Goal: Communication & Community: Answer question/provide support

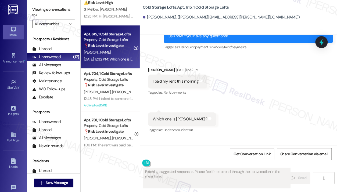
scroll to position [372, 0]
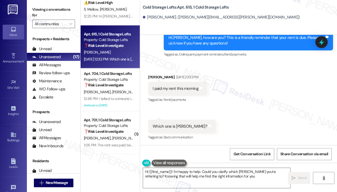
type textarea "Hi {{first_name}}! I'm happy to help. Could you clarify which [PERSON_NAME] you…"
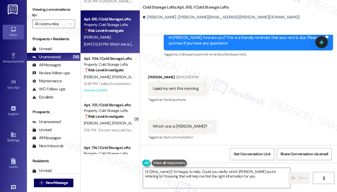
scroll to position [619, 0]
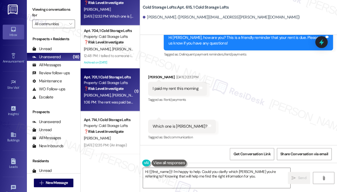
click at [105, 89] on strong "❓ Risk Level: Investigate" at bounding box center [104, 88] width 40 height 5
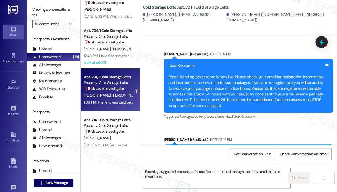
scroll to position [12400, 0]
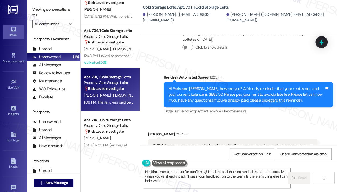
type textarea "Hi {{first_name}}, thanks for confirming! I understand the rent reminders can b…"
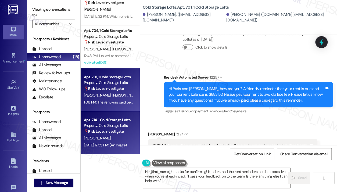
click at [118, 120] on div "Apt. 714, 1 Cold Storage Lofts" at bounding box center [109, 120] width 50 height 6
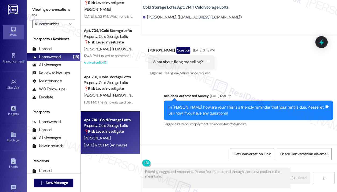
scroll to position [554, 0]
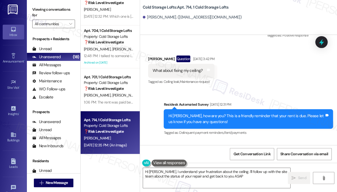
type textarea "Hi [PERSON_NAME], I understand your frustration about the ceiling. I'll follow …"
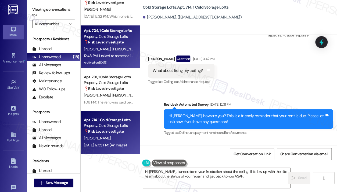
click at [107, 38] on div "Property: Cold Storage Lofts" at bounding box center [109, 37] width 50 height 6
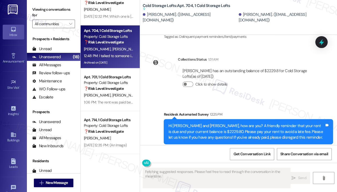
scroll to position [8632, 0]
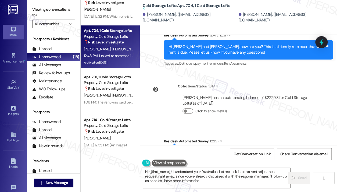
type textarea "Hi {{first_name}}, I understand your frustration. Let me look into this rent ad…"
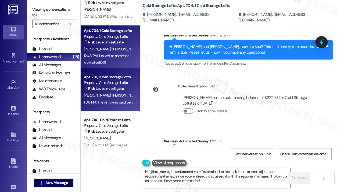
click at [109, 77] on div "Apt. 701, 1 Cold Storage Lofts" at bounding box center [109, 77] width 50 height 6
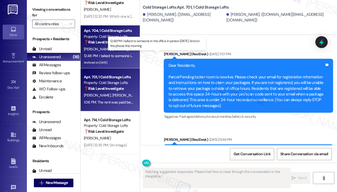
scroll to position [12400, 0]
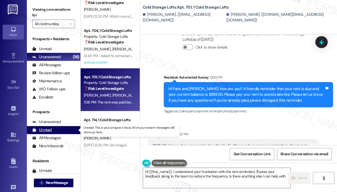
type textarea "Hi {{first_name}}, I understand your frustration with the rent reminders. I'll …"
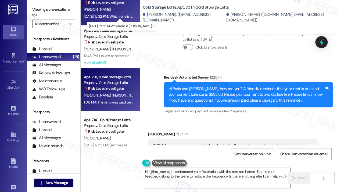
click at [112, 17] on div "[DATE] 12:32 PM: Which one is [PERSON_NAME]? [DATE] 12:32 PM: Which one is [PER…" at bounding box center [121, 16] width 75 height 5
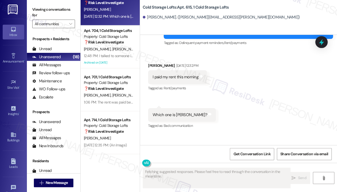
scroll to position [372, 0]
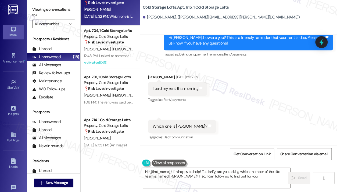
type textarea "Hi {{first_name}}, I'm happy to help! To clarify, are you asking which member o…"
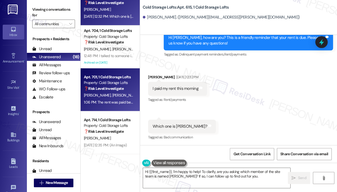
click at [123, 93] on span "[PERSON_NAME]" at bounding box center [125, 95] width 27 height 5
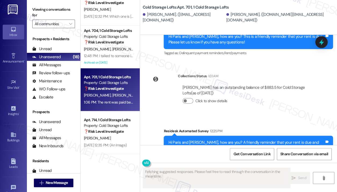
scroll to position [12293, 0]
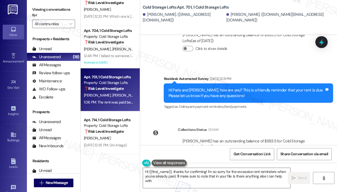
type textarea "Hi {{first_name}}, thanks for confirming! I'm so sorry for the excessive rent r…"
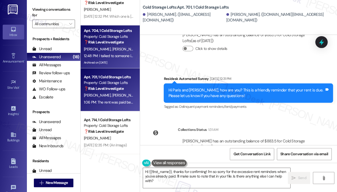
click at [115, 42] on strong "❓ Risk Level: Investigate" at bounding box center [104, 42] width 40 height 5
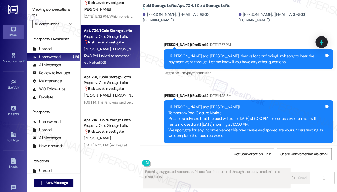
scroll to position [8873, 0]
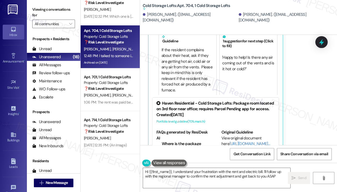
type textarea "Hi {{first_name}}, I understand your frustration with the rent and electric bil…"
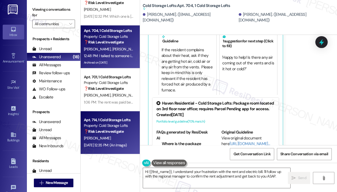
click at [119, 132] on strong "❓ Risk Level: Investigate" at bounding box center [104, 131] width 40 height 5
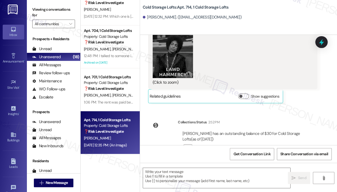
scroll to position [769, 0]
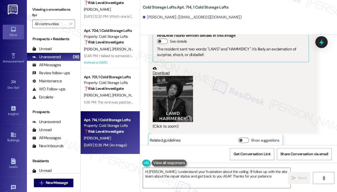
type textarea "Hi [PERSON_NAME], I understand your frustration about the ceiling. I'll follow …"
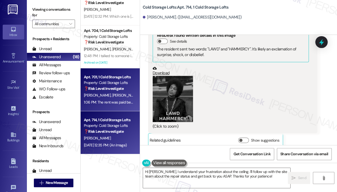
click at [116, 94] on span "[PERSON_NAME]" at bounding box center [125, 95] width 27 height 5
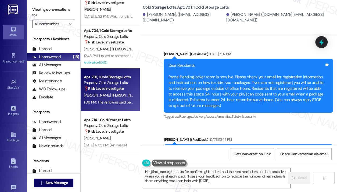
type textarea "Hi {{first_name}}, thanks for confirming! I understand the rent reminders can b…"
